Goal: Task Accomplishment & Management: Use online tool/utility

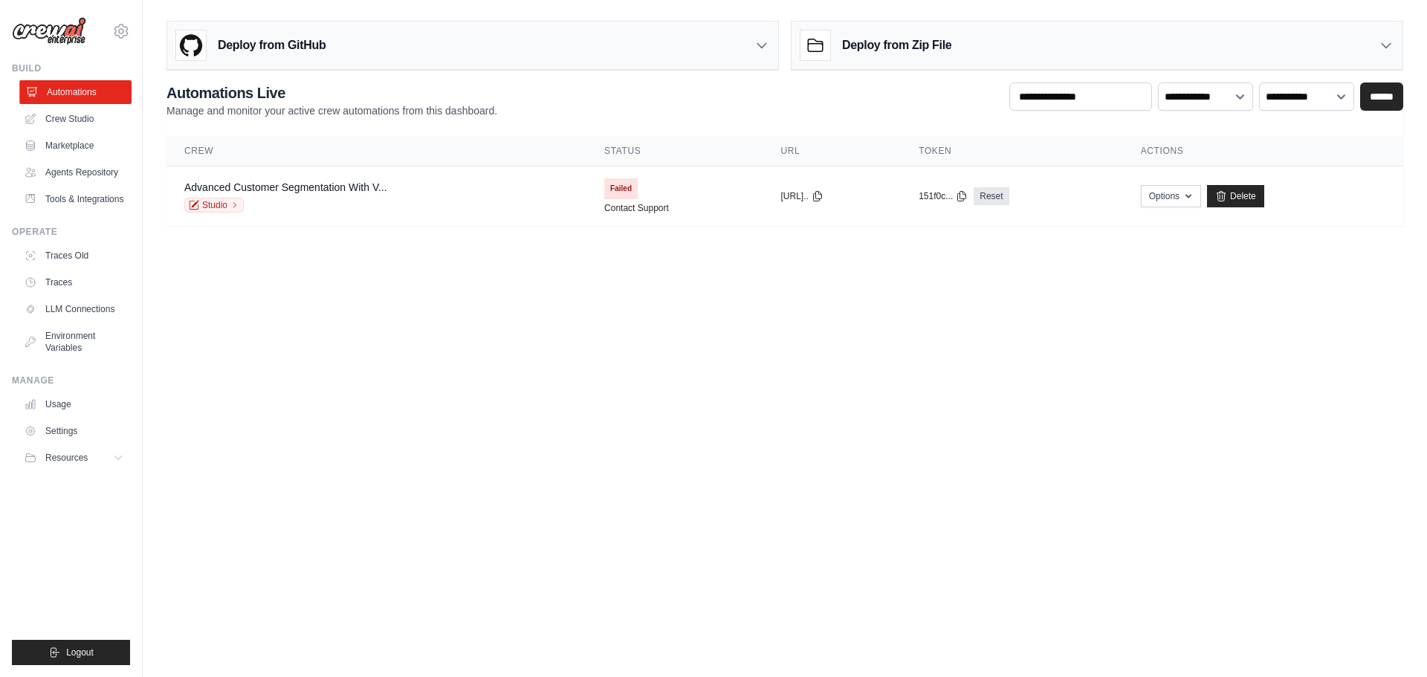
click at [109, 86] on link "Automations" at bounding box center [75, 92] width 112 height 24
click at [1250, 198] on link "Delete" at bounding box center [1235, 196] width 57 height 22
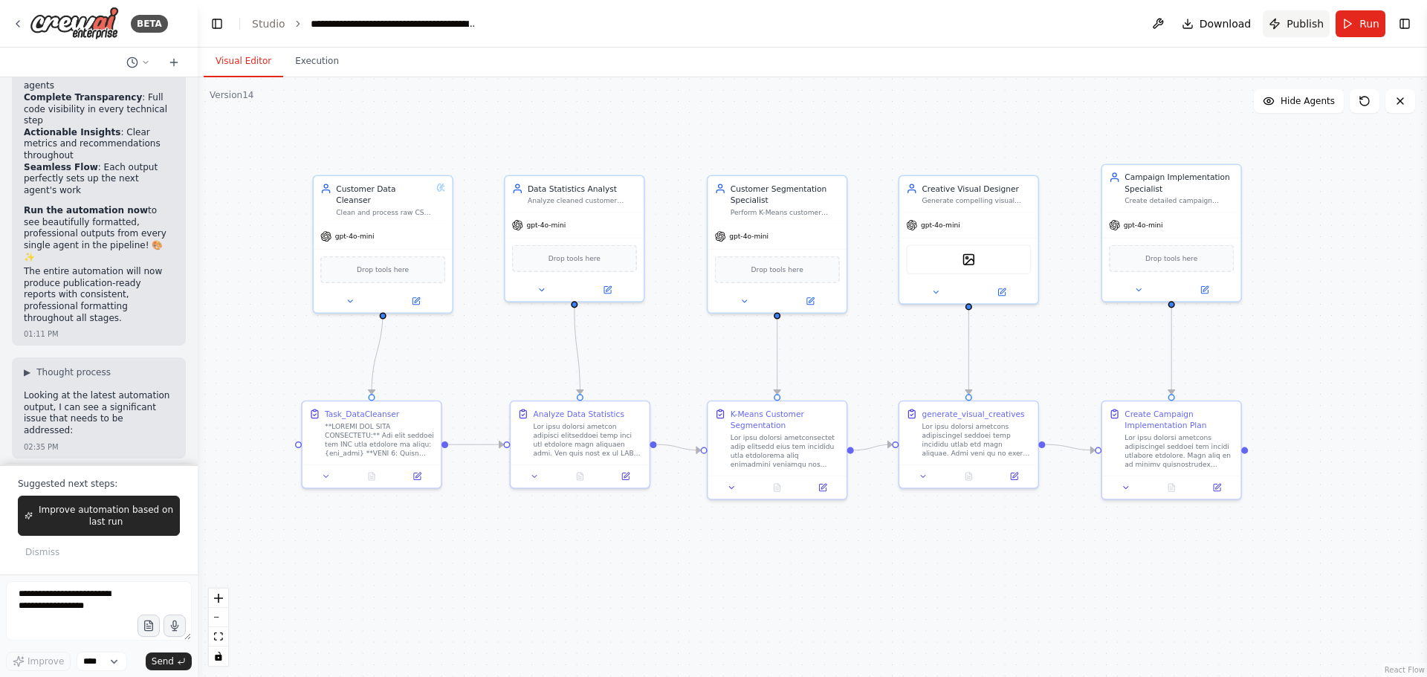
click at [1301, 27] on span "Publish" at bounding box center [1304, 23] width 37 height 15
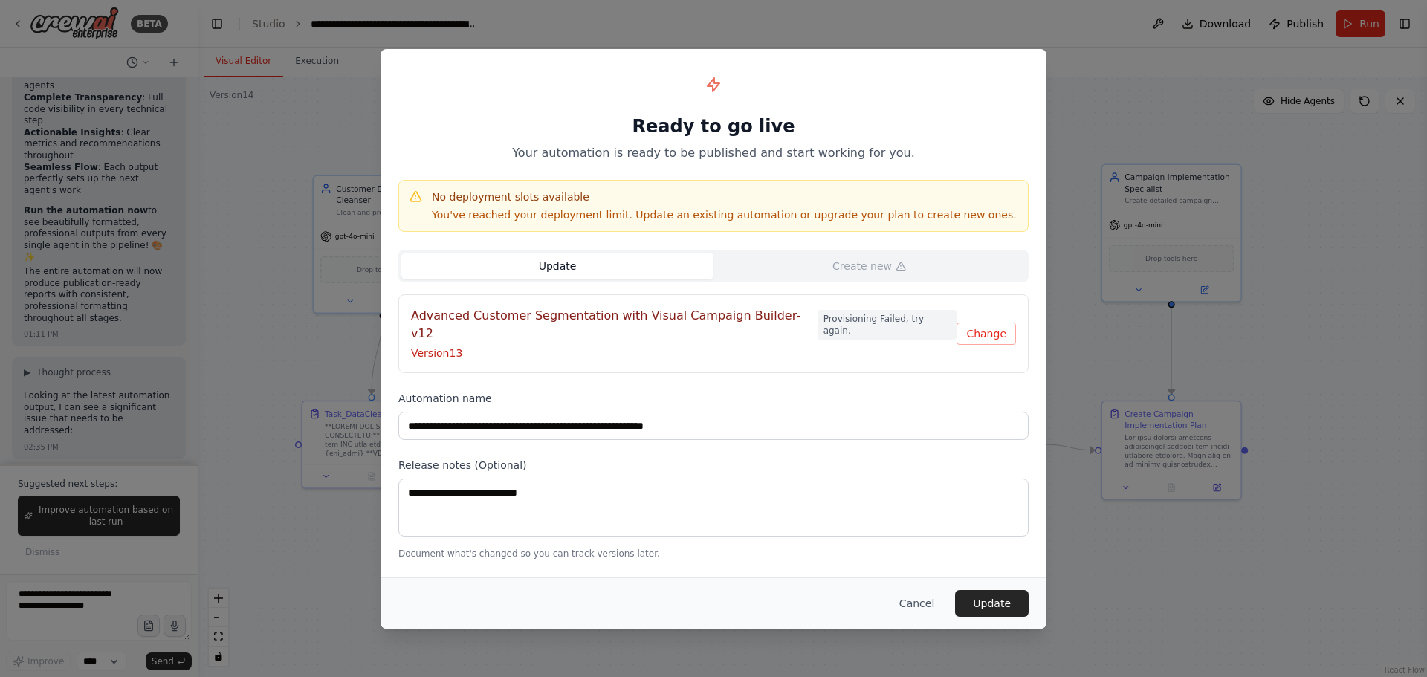
click at [561, 279] on button "Update" at bounding box center [557, 266] width 312 height 27
click at [919, 592] on button "Cancel" at bounding box center [916, 603] width 59 height 27
